Goal: Task Accomplishment & Management: Complete application form

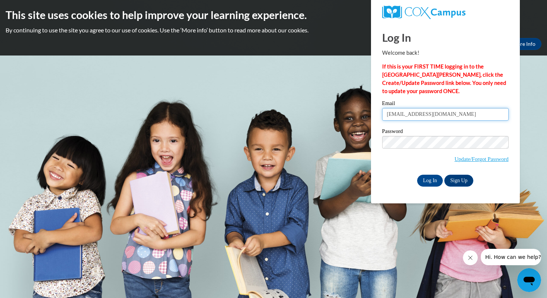
type input "irenezambrano2912@gmail.com"
click at [424, 179] on input "Log In" at bounding box center [430, 180] width 26 height 12
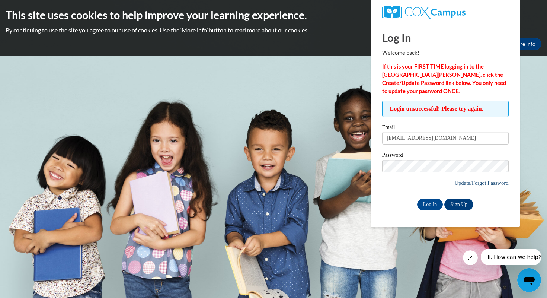
click at [463, 180] on link "Update/Forgot Password" at bounding box center [481, 183] width 54 height 6
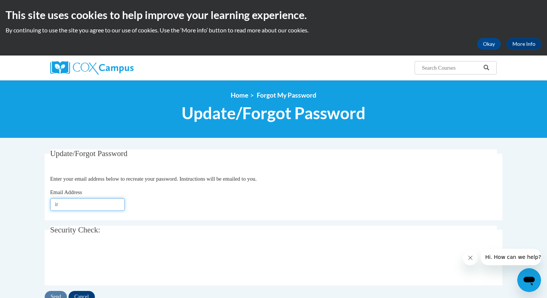
type input "i"
type input "irenezambrano765@gmail.com"
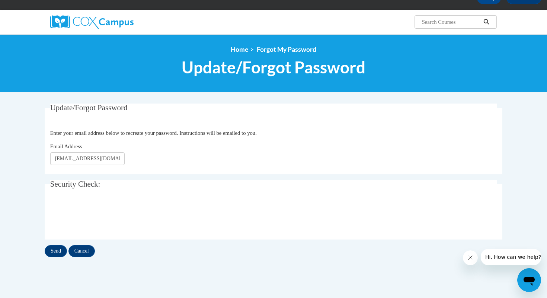
scroll to position [46, 0]
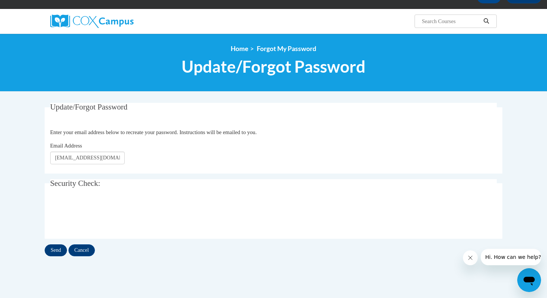
click at [57, 251] on input "Send" at bounding box center [56, 250] width 22 height 12
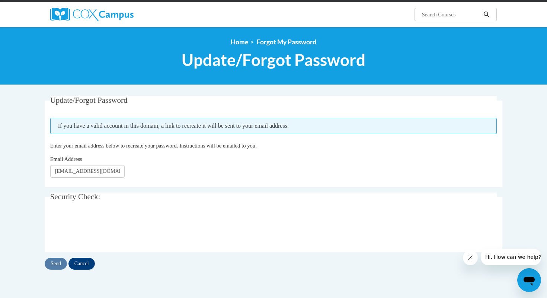
scroll to position [54, 0]
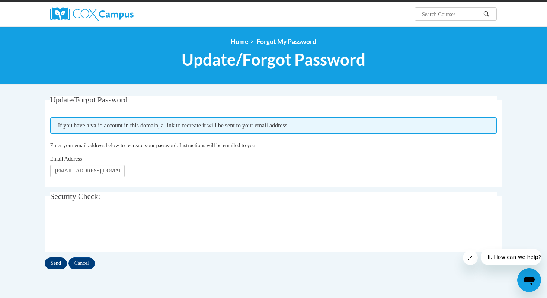
click at [58, 261] on input "Send" at bounding box center [56, 263] width 22 height 12
click at [81, 263] on input "Cancel" at bounding box center [81, 263] width 26 height 12
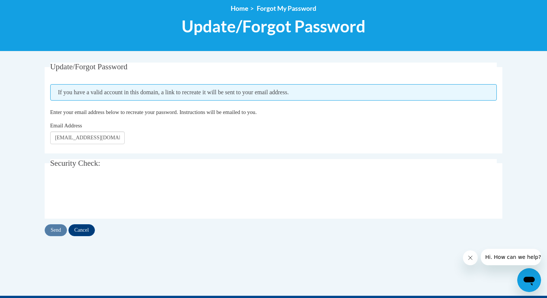
scroll to position [86, 0]
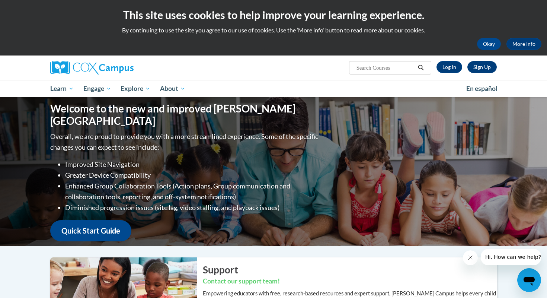
click at [484, 67] on link "Sign Up" at bounding box center [481, 67] width 29 height 12
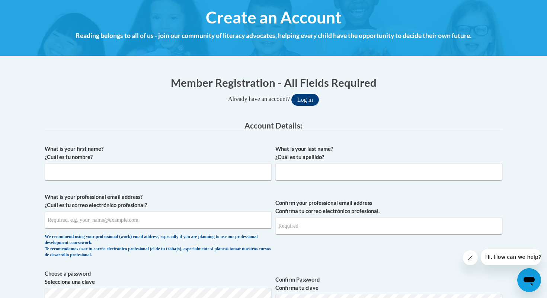
scroll to position [85, 0]
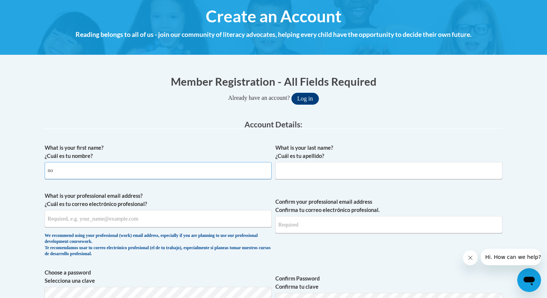
type input "n"
type input "irene"
type input "zambrano"
type input "irenezambrano765@gmail.com"
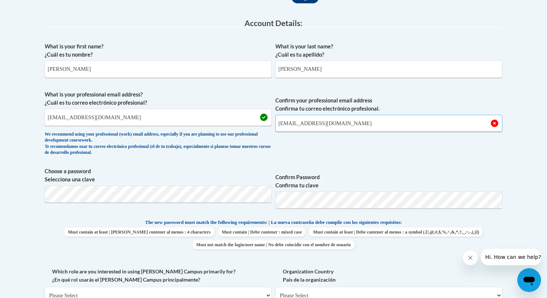
scroll to position [188, 0]
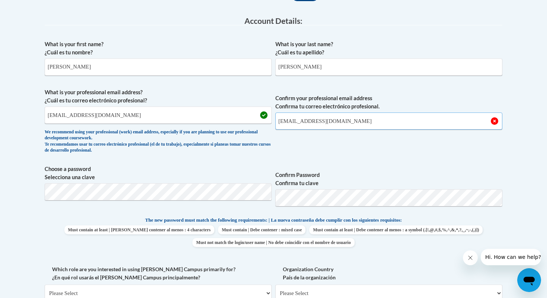
type input "irenezambrano765@gmail.com"
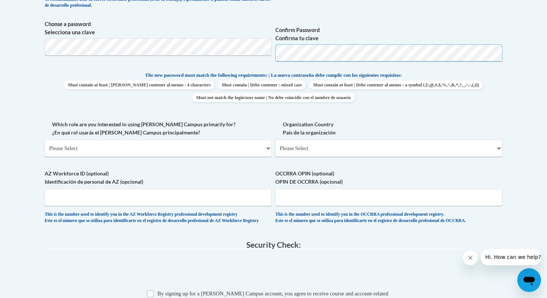
scroll to position [336, 0]
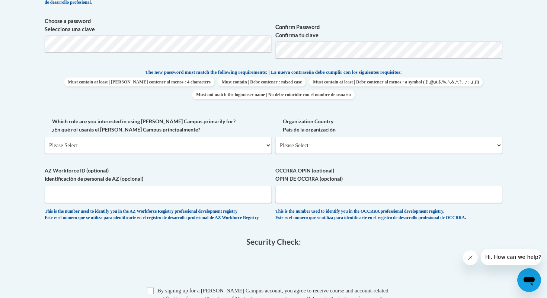
click at [395, 111] on div "What is your first name? ¿Cuál es tu nombre? irene What is your last name? ¿Cuá…" at bounding box center [273, 58] width 457 height 339
select select "fbf2d438-af2f-41f8-98f1-81c410e29de3"
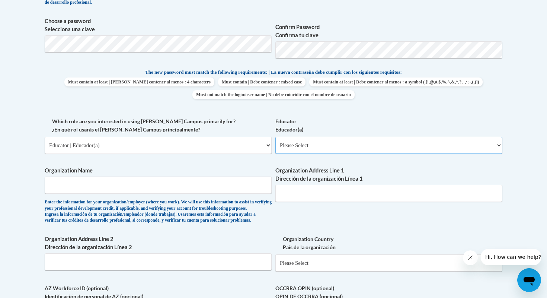
select select "5e2af403-4f2c-4e49-a02f-103e55d7b75b"
type input "t"
type input "Suzuki School"
type input "600 Peachtree Battle Ave Nw Atlanta, Georgia 30327"
click at [366, 222] on div "What is your first name? ¿Cuál es tu nombre? irene What is your last name? ¿Cuá…" at bounding box center [273, 117] width 457 height 457
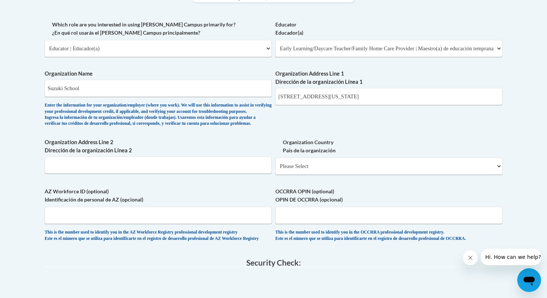
scroll to position [434, 0]
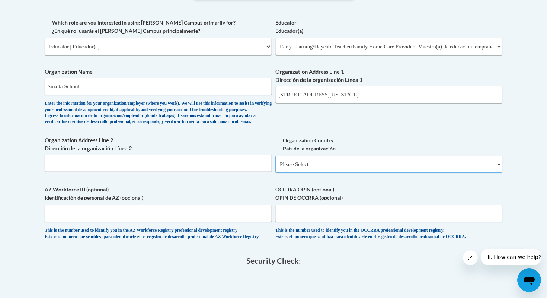
select select "ad49bcad-a171-4b2e-b99c-48b446064914"
select select
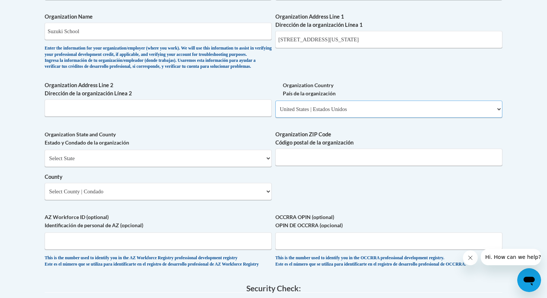
scroll to position [495, 0]
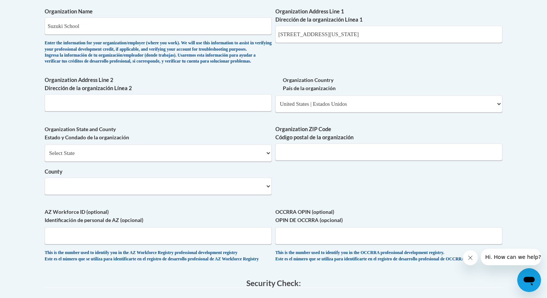
click at [197, 162] on div "Select State Alabama Alaska Arizona Arkansas California Colorado Connecticut De…" at bounding box center [158, 169] width 227 height 50
select select "[US_STATE]"
click at [179, 189] on select "County" at bounding box center [158, 185] width 227 height 17
select select "Fulton"
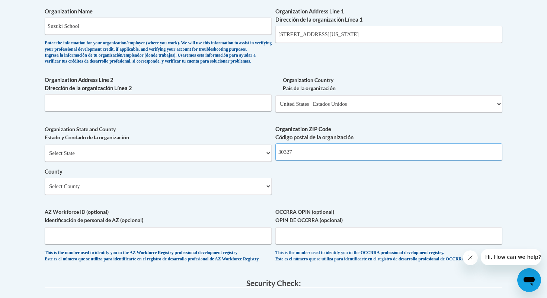
type input "30327"
click at [363, 188] on div "What is your first name? ¿Cuál es tu nombre? irene What is your last name? ¿Cuá…" at bounding box center [273, -1] width 457 height 539
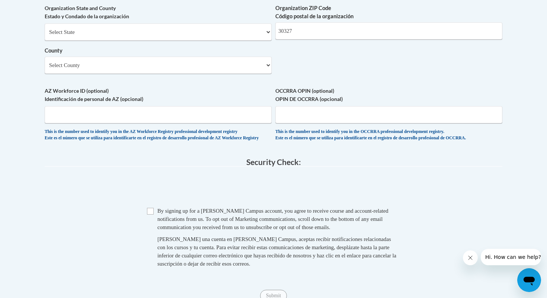
scroll to position [632, 0]
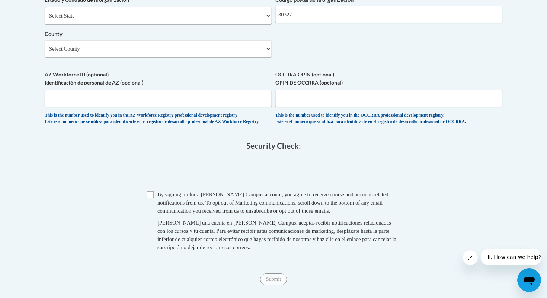
click at [153, 194] on input "Checkbox" at bounding box center [150, 194] width 7 height 7
checkbox input "true"
click at [274, 279] on input "Submit" at bounding box center [273, 279] width 27 height 12
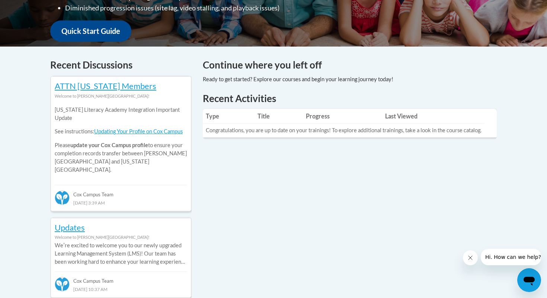
scroll to position [269, 0]
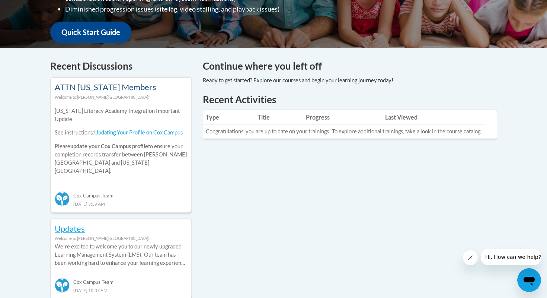
click at [138, 86] on link "ATTN Georgia Members" at bounding box center [106, 87] width 102 height 10
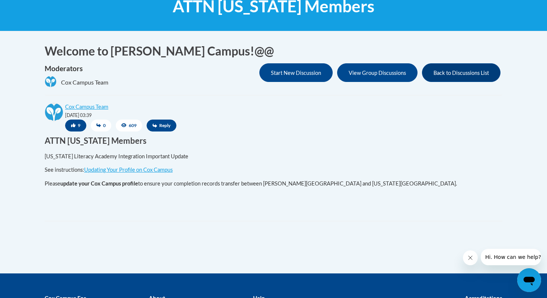
scroll to position [45, 0]
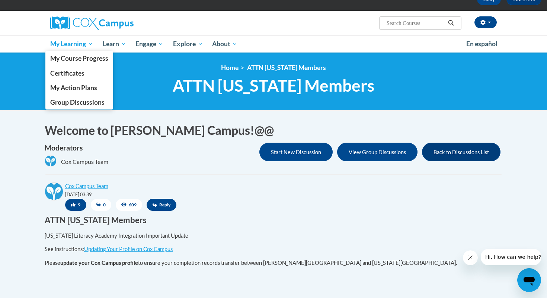
click at [75, 45] on span "My Learning" at bounding box center [71, 43] width 43 height 9
click at [77, 61] on span "My Course Progress" at bounding box center [79, 58] width 58 height 8
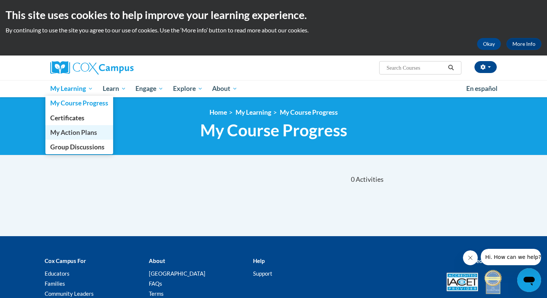
click at [77, 130] on span "My Action Plans" at bounding box center [73, 132] width 47 height 8
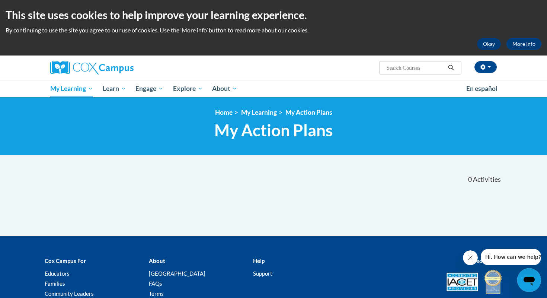
click at [486, 40] on button "Okay" at bounding box center [489, 44] width 24 height 12
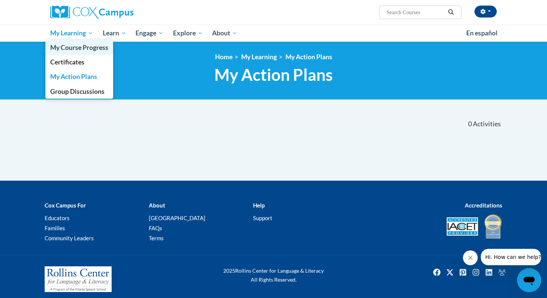
click at [72, 48] on span "My Course Progress" at bounding box center [79, 48] width 58 height 8
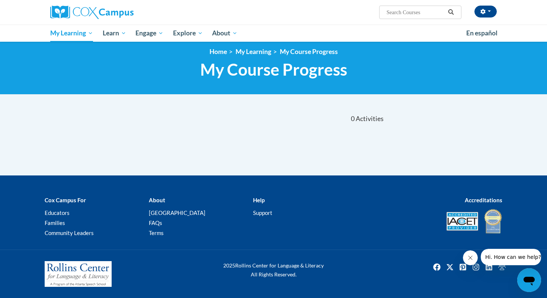
scroll to position [5, 0]
click at [391, 13] on input "Search..." at bounding box center [416, 12] width 60 height 9
type input "rotary"
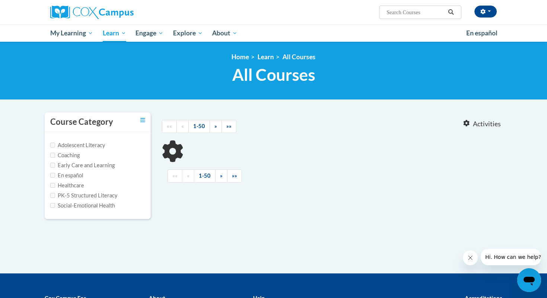
type input "rotary"
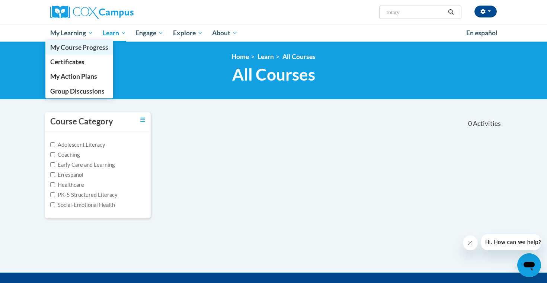
click at [68, 46] on span "My Course Progress" at bounding box center [79, 48] width 58 height 8
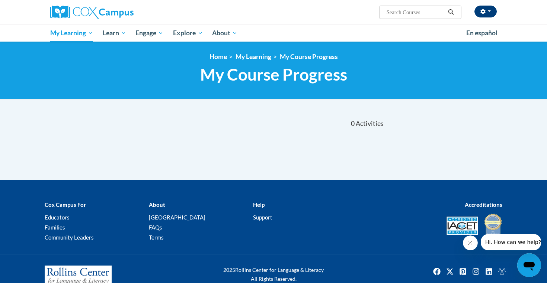
click at [486, 17] on button "button" at bounding box center [485, 12] width 22 height 12
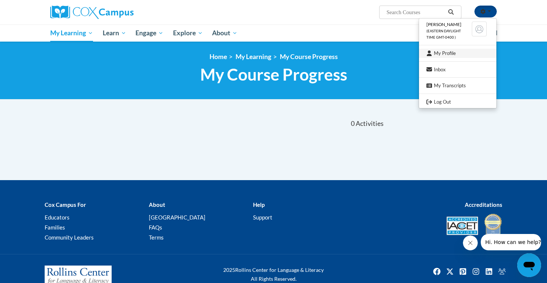
click at [445, 53] on link "My Profile" at bounding box center [457, 53] width 77 height 9
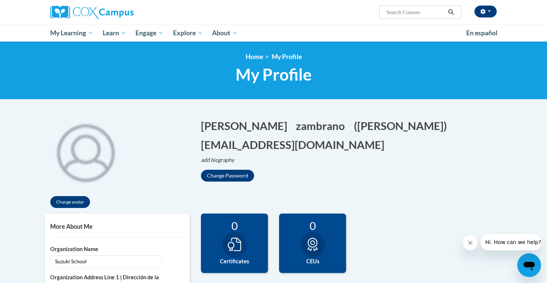
click at [491, 13] on button "button" at bounding box center [485, 12] width 22 height 12
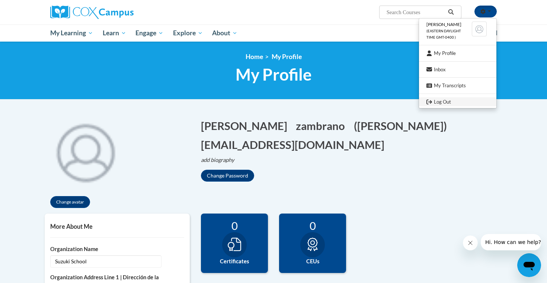
click at [450, 99] on link "Log Out" at bounding box center [457, 101] width 77 height 9
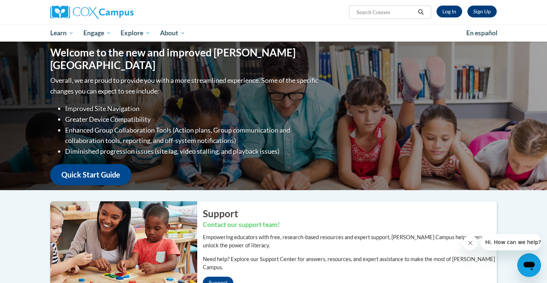
click at [447, 15] on link "Log In" at bounding box center [449, 12] width 26 height 12
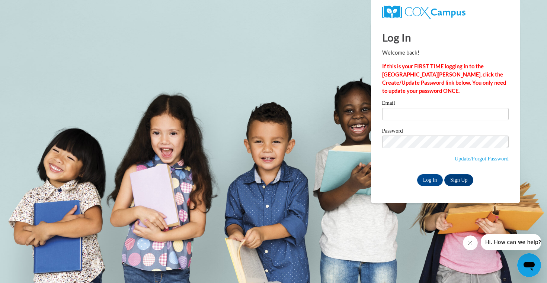
click at [443, 120] on div "Email" at bounding box center [445, 113] width 126 height 26
type input "i"
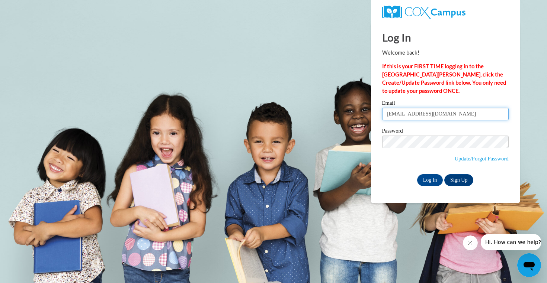
type input "irenezambrano765@gmail.com"
click at [424, 178] on input "Log In" at bounding box center [430, 180] width 26 height 12
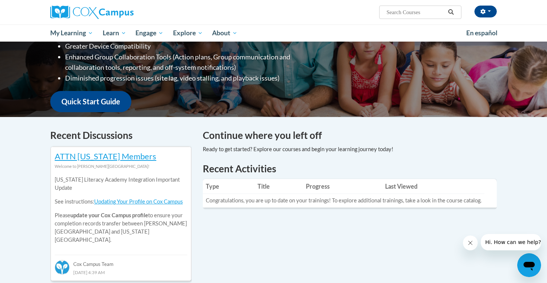
scroll to position [196, 0]
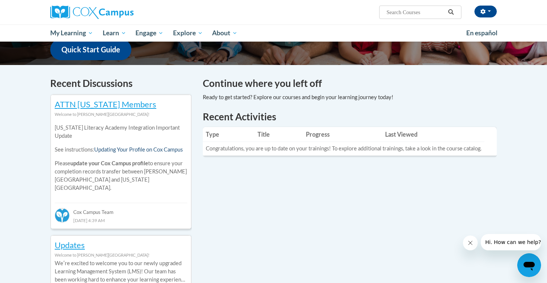
click at [144, 148] on link "Updating Your Profile on Cox Campus" at bounding box center [138, 150] width 89 height 6
